Goal: Browse casually

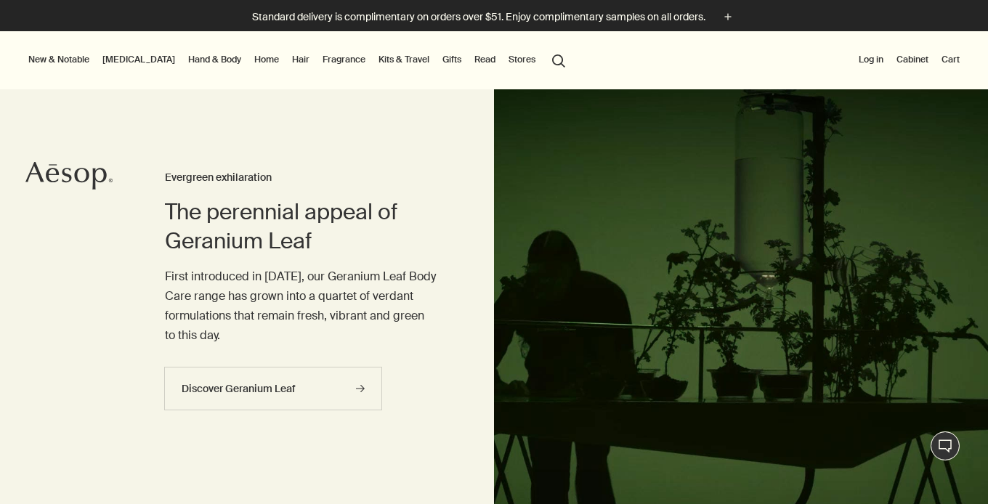
click at [122, 59] on link "[MEDICAL_DATA]" at bounding box center [138, 59] width 78 height 17
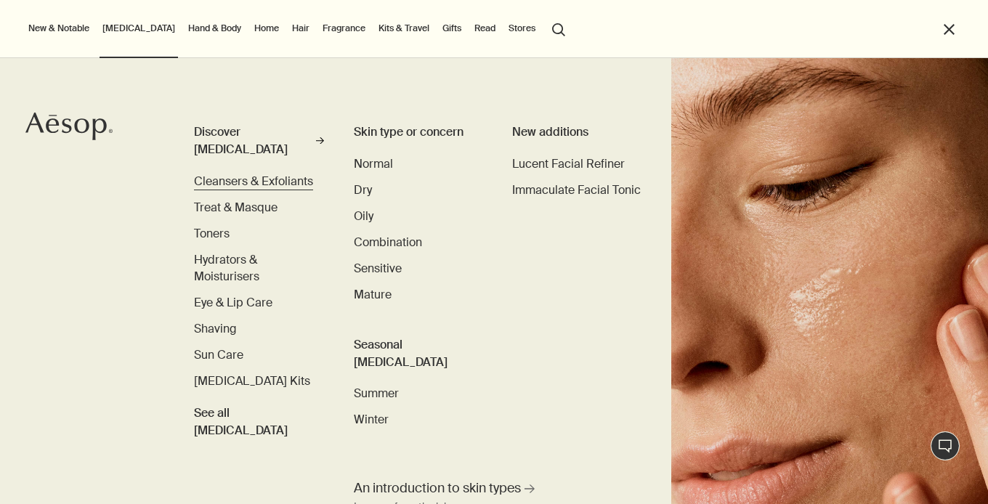
click at [226, 174] on span "Cleansers & Exfoliants" at bounding box center [253, 181] width 119 height 15
click at [293, 174] on span "Cleansers & Exfoliants" at bounding box center [253, 181] width 119 height 15
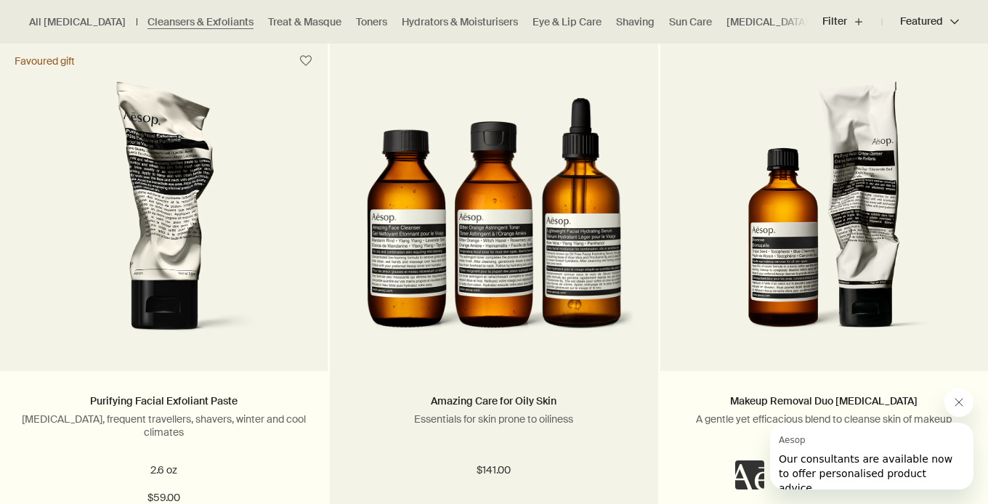
scroll to position [2096, 0]
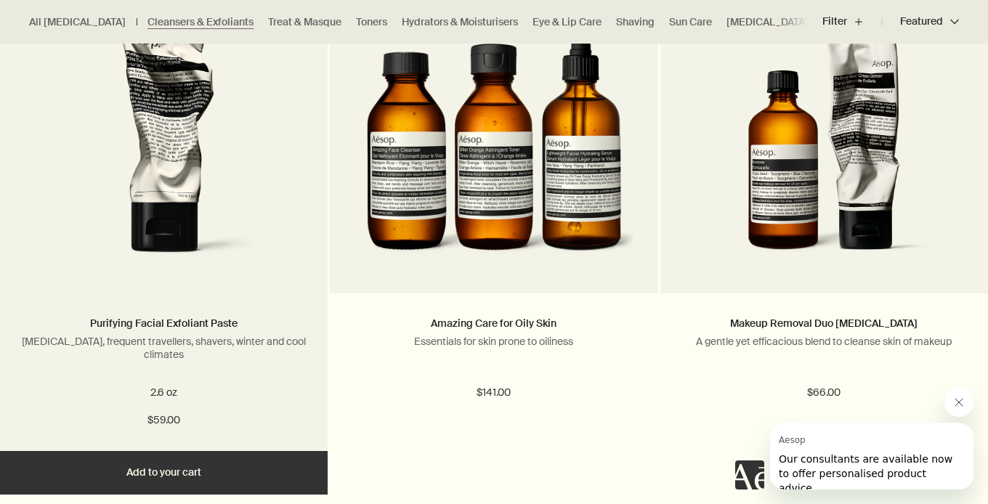
click at [171, 185] on img at bounding box center [163, 137] width 233 height 269
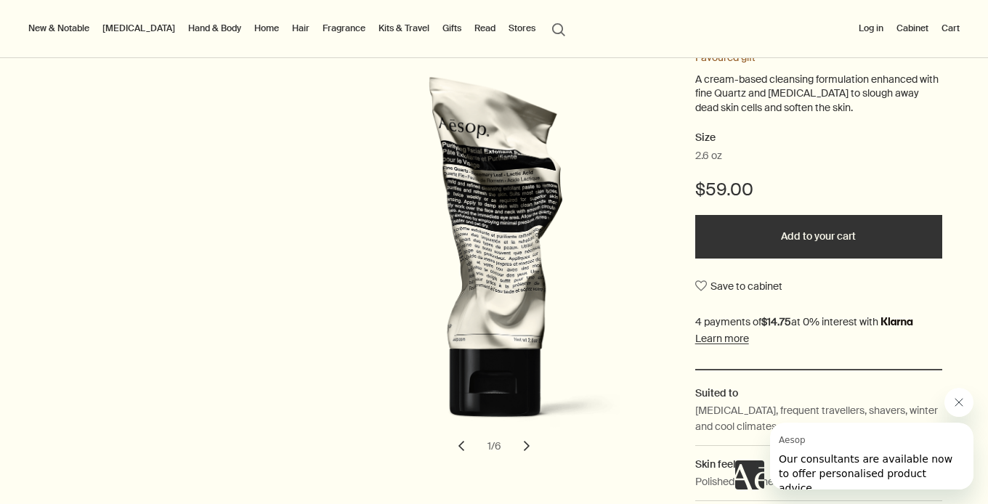
scroll to position [218, 0]
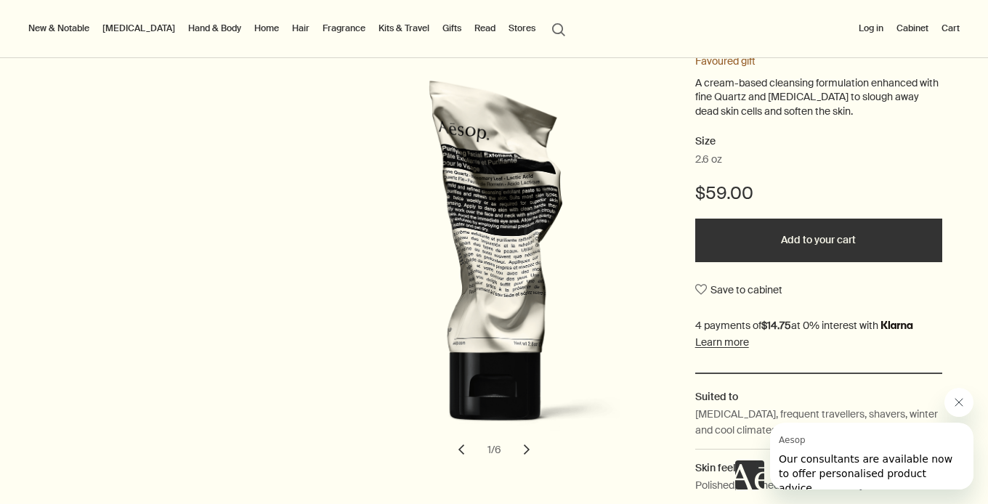
click at [528, 440] on button "chevron" at bounding box center [526, 449] width 32 height 32
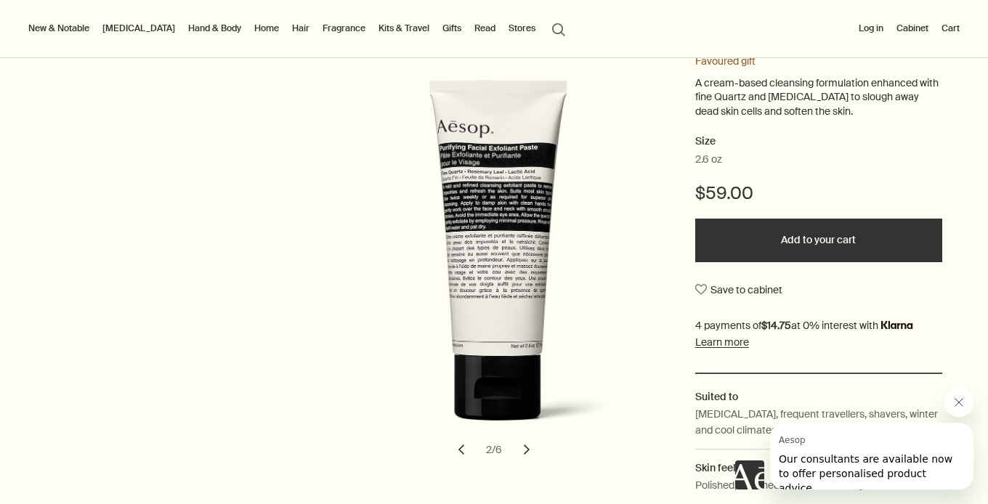
click at [527, 440] on button "chevron" at bounding box center [526, 449] width 32 height 32
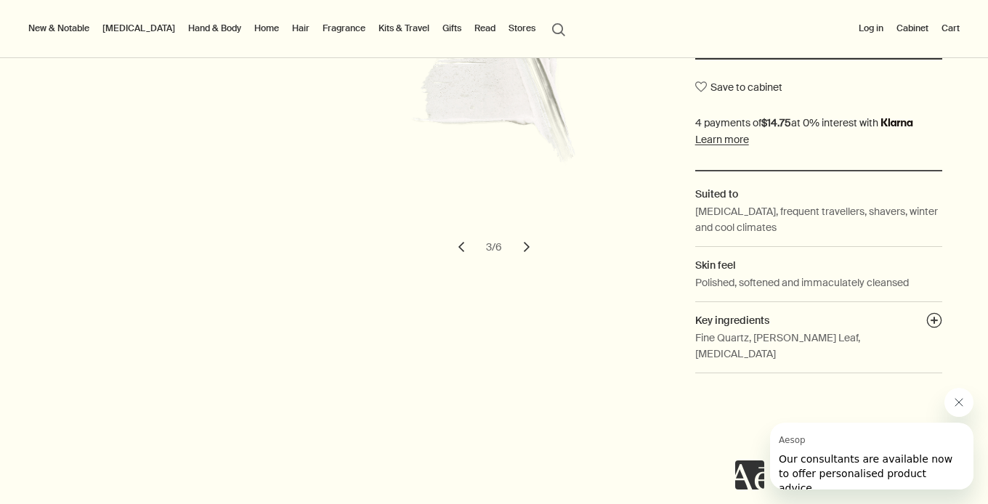
scroll to position [427, 0]
